Goal: Find specific page/section: Find specific page/section

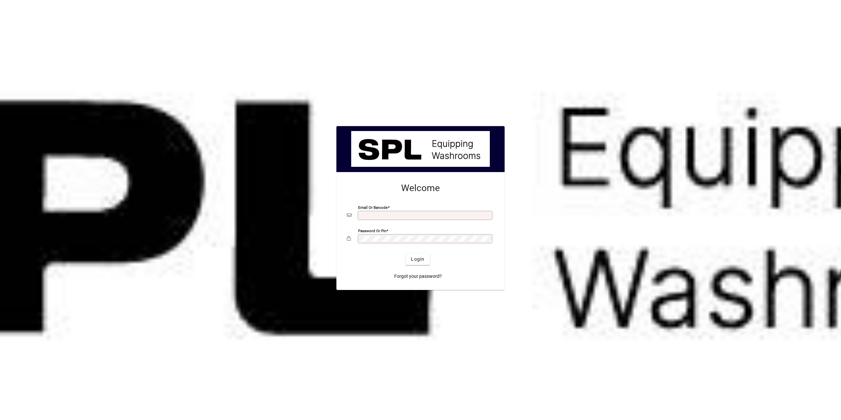
scroll to position [789, 0]
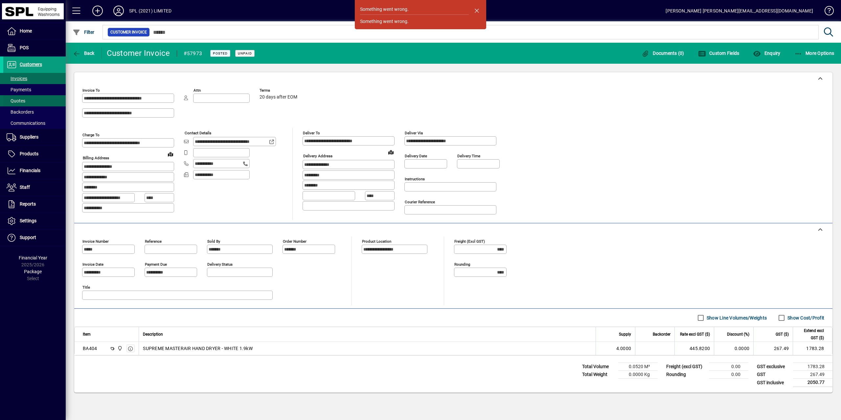
scroll to position [789, 0]
click at [21, 67] on span "Customers" at bounding box center [22, 65] width 39 height 8
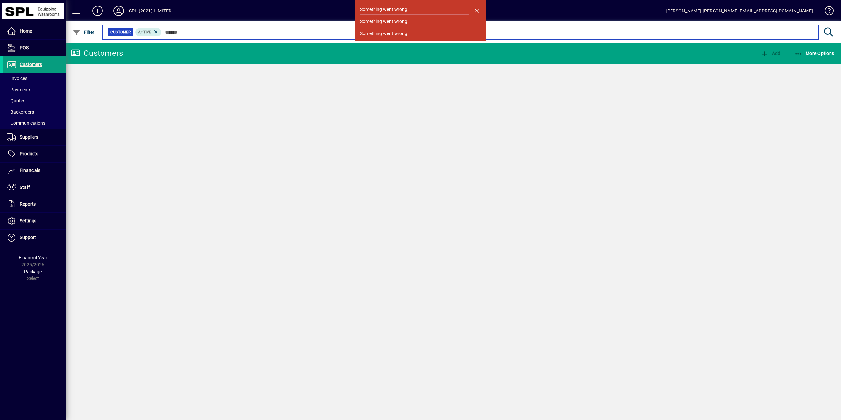
click at [207, 29] on input "text" at bounding box center [487, 32] width 651 height 9
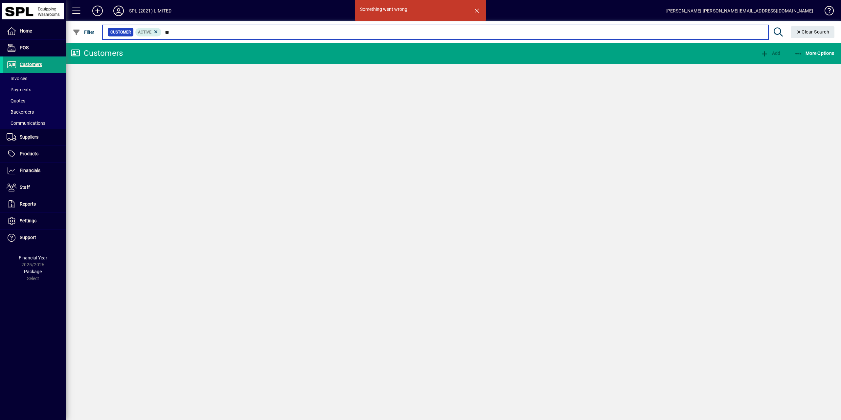
type input "***"
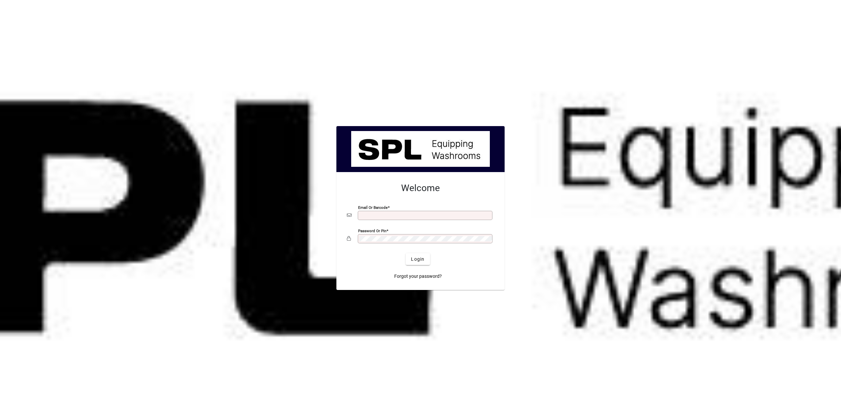
scroll to position [789, 0]
